Goal: Find specific page/section: Find specific page/section

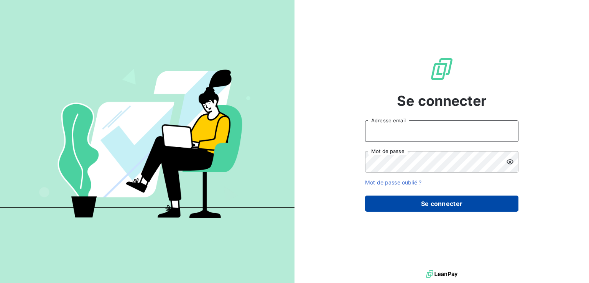
type input "[PERSON_NAME][EMAIL_ADDRESS][MEDICAL_DATA][DOMAIN_NAME]"
click at [371, 201] on button "Se connecter" at bounding box center [441, 204] width 153 height 16
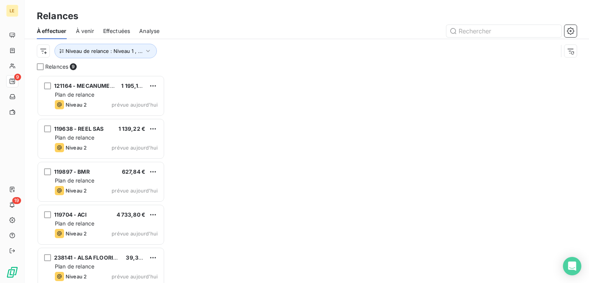
scroll to position [202, 122]
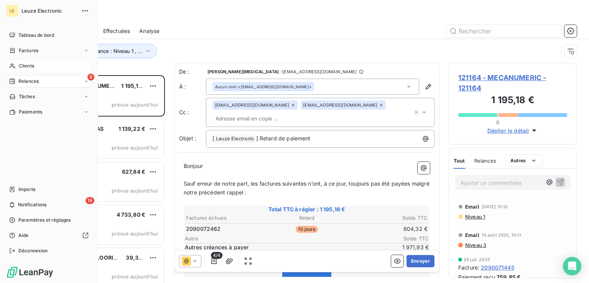
click at [31, 63] on span "Clients" at bounding box center [26, 66] width 15 height 7
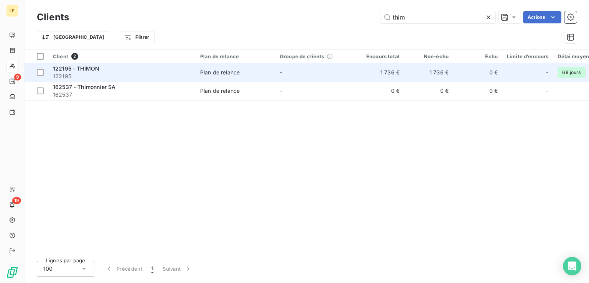
type input "thim"
click at [167, 65] on div "122195 - THIMON" at bounding box center [122, 69] width 138 height 8
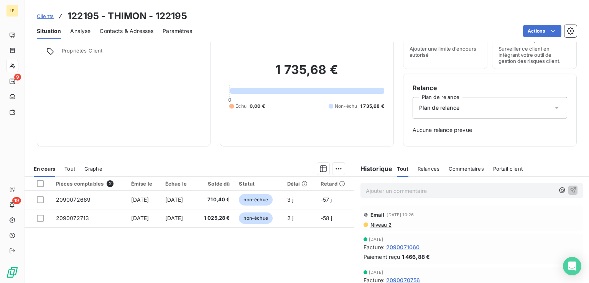
scroll to position [95, 0]
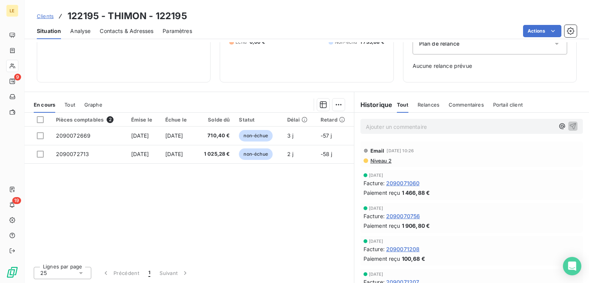
click at [78, 120] on div "Pièces comptables 2" at bounding box center [89, 119] width 66 height 7
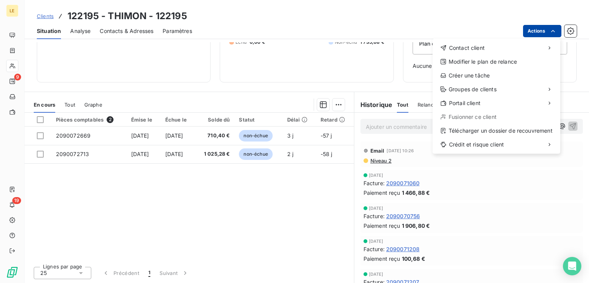
click at [544, 32] on html "LE 9 19 Clients 122195 - THIMON - 122195 Situation Analyse Contacts & Adresses …" at bounding box center [294, 141] width 589 height 283
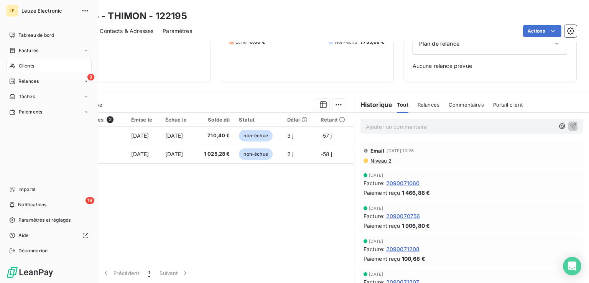
click at [9, 47] on html "LE Leuze Electronic Tableau de bord Factures Clients 9 Relances Tâches Paiement…" at bounding box center [294, 141] width 589 height 283
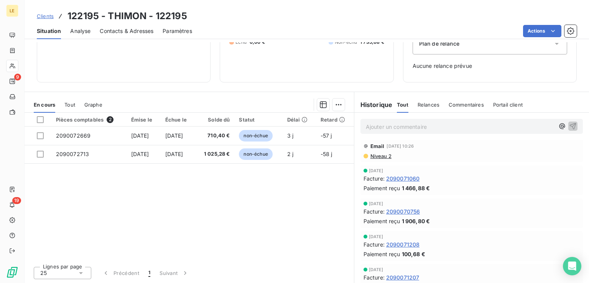
scroll to position [0, 0]
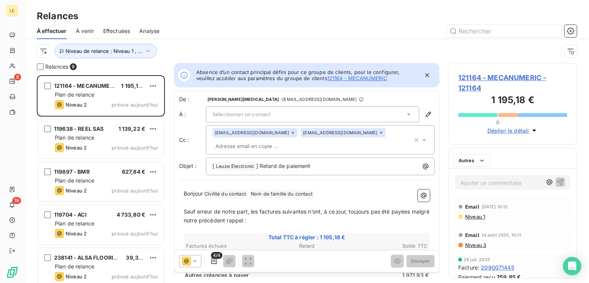
scroll to position [202, 122]
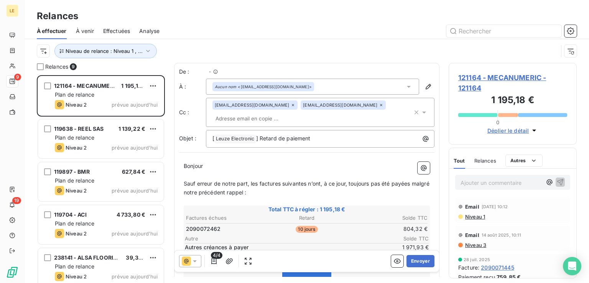
scroll to position [202, 122]
